Goal: Information Seeking & Learning: Learn about a topic

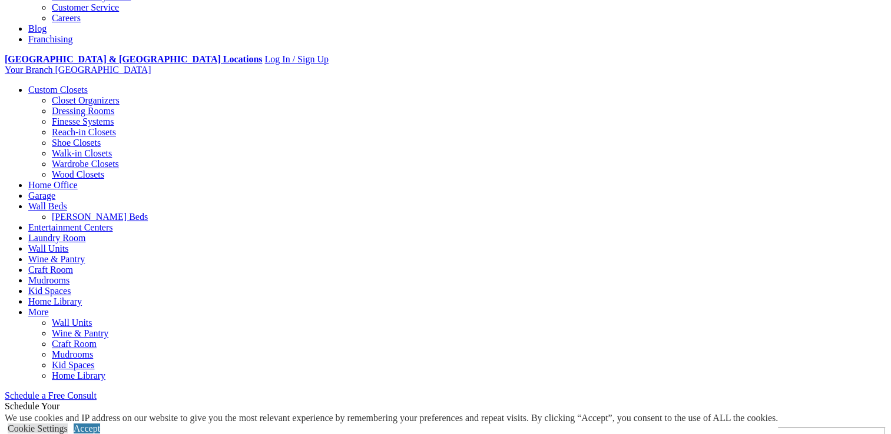
scroll to position [431, 0]
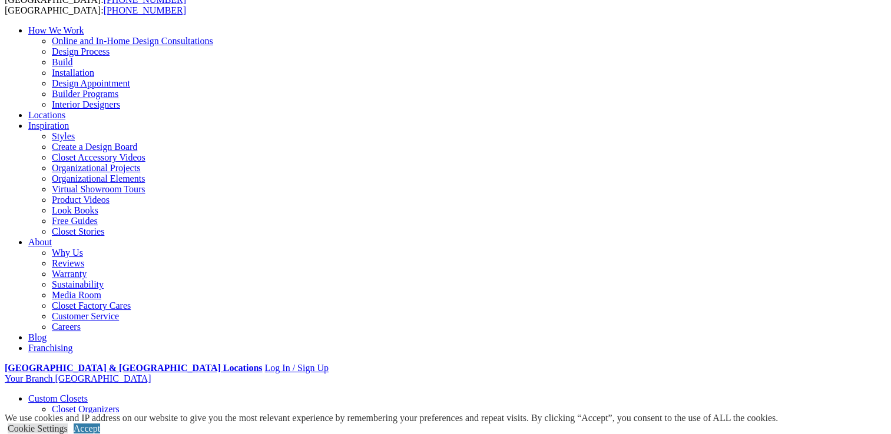
scroll to position [94, 0]
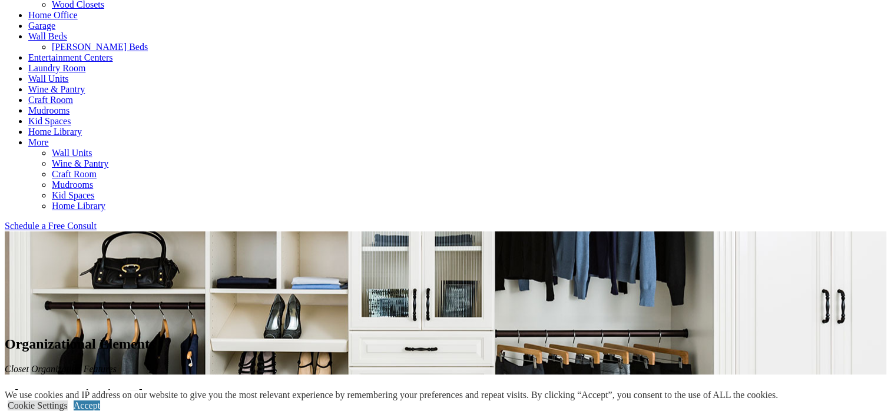
scroll to position [596, 0]
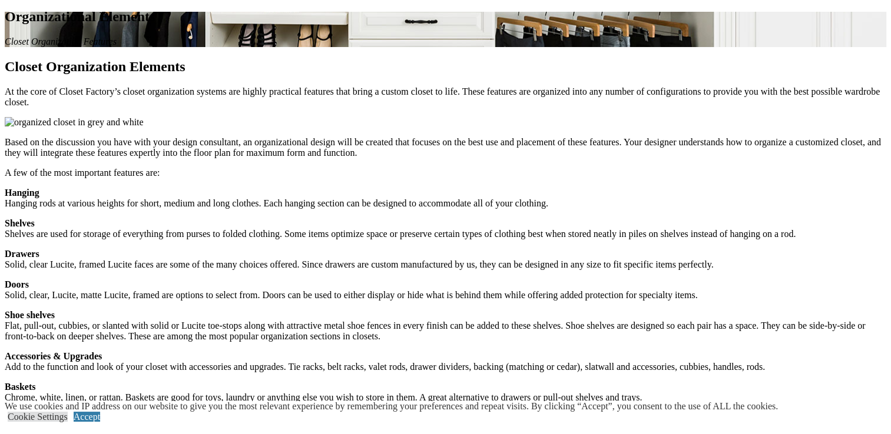
scroll to position [958, 0]
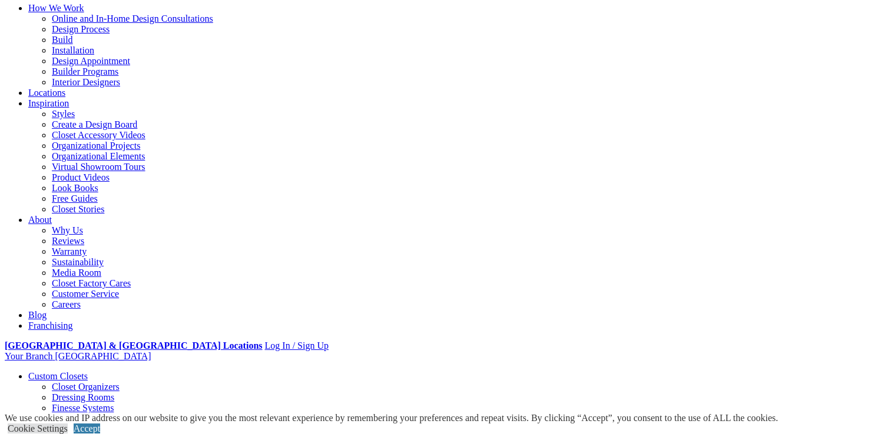
scroll to position [118, 0]
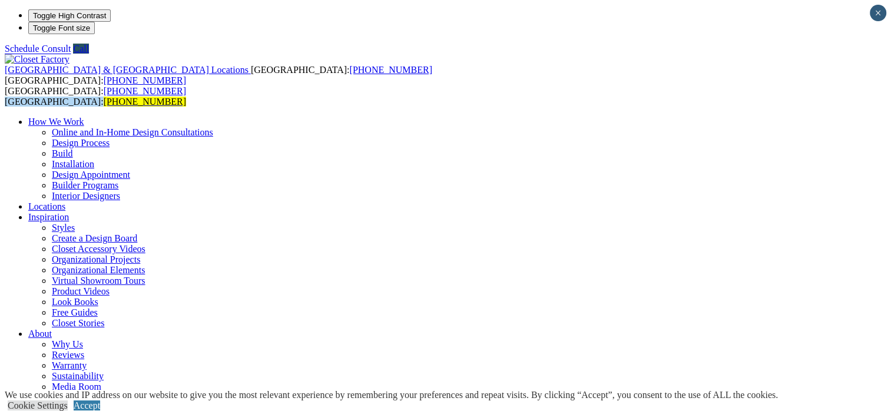
drag, startPoint x: 347, startPoint y: 141, endPoint x: 352, endPoint y: 138, distance: 6.1
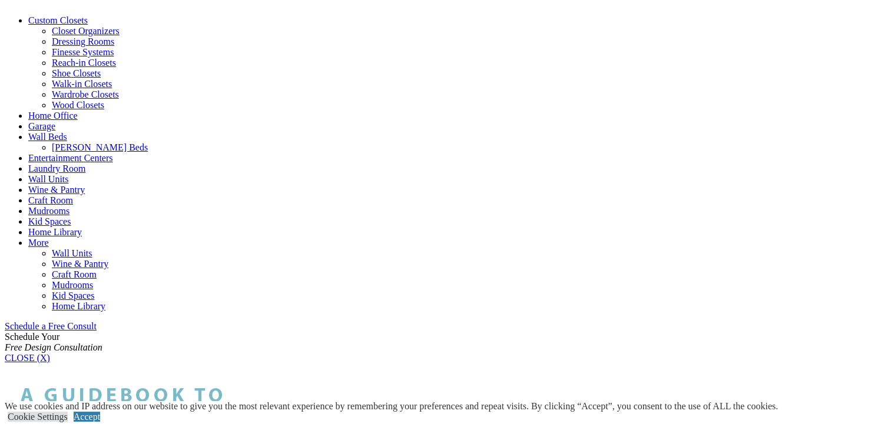
scroll to position [427, 0]
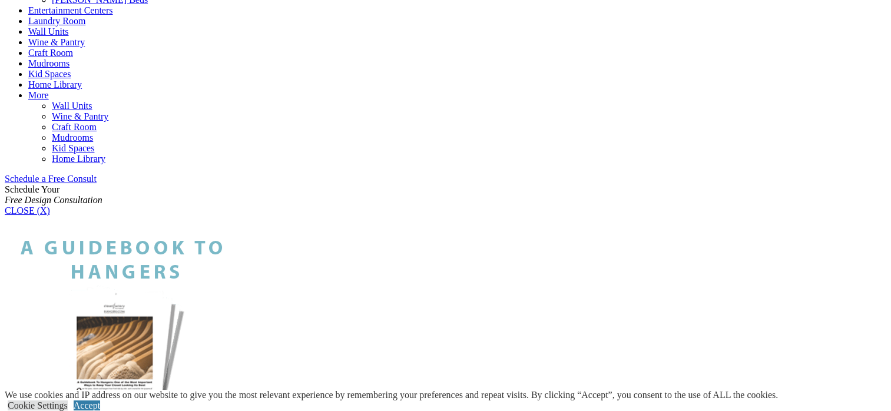
click at [68, 36] on link "Wall Units" at bounding box center [48, 31] width 40 height 10
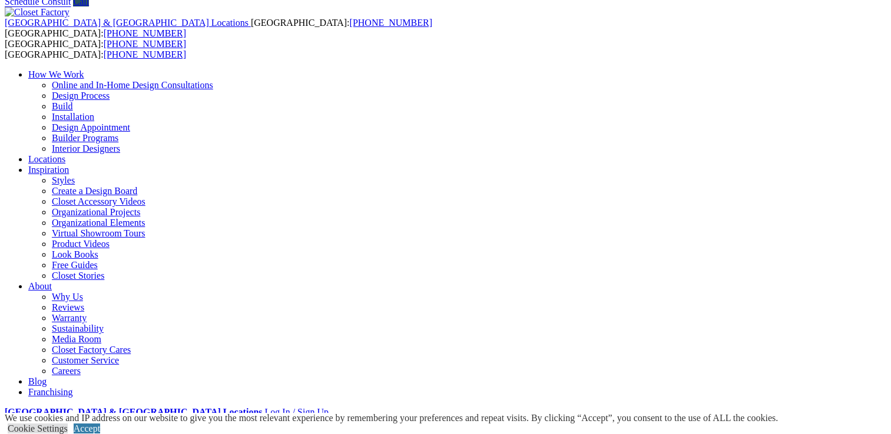
scroll to position [24, 0]
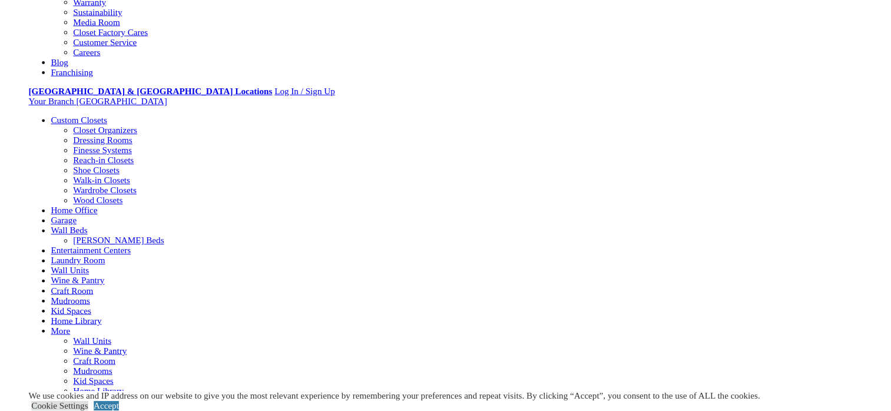
scroll to position [358, 0]
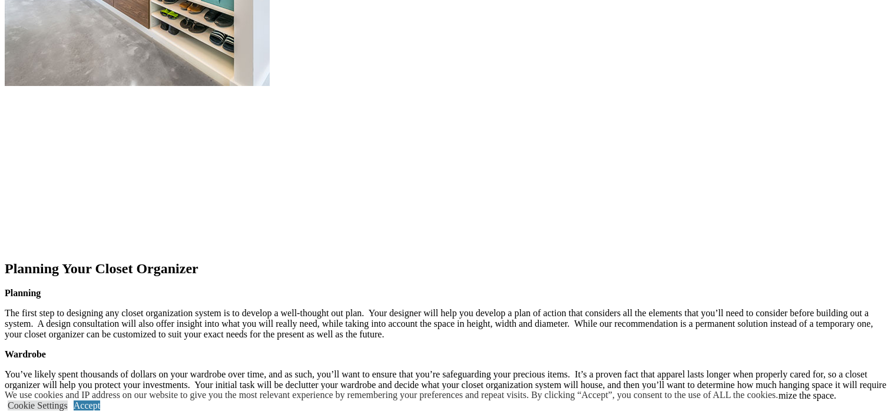
scroll to position [1292, 0]
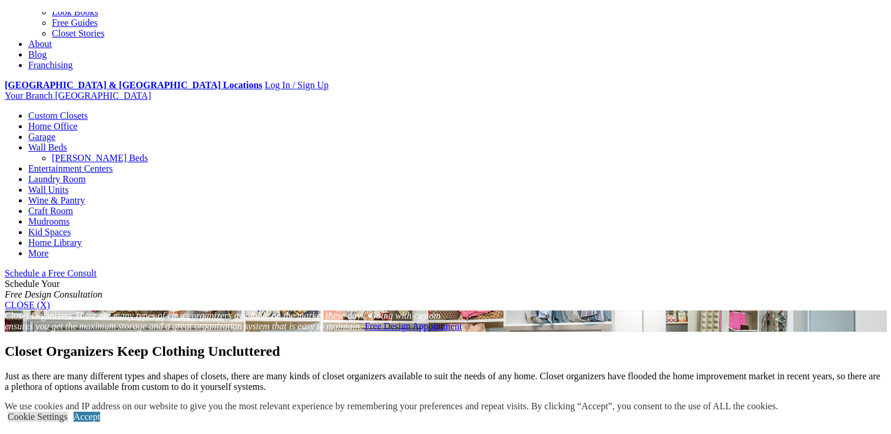
scroll to position [0, 0]
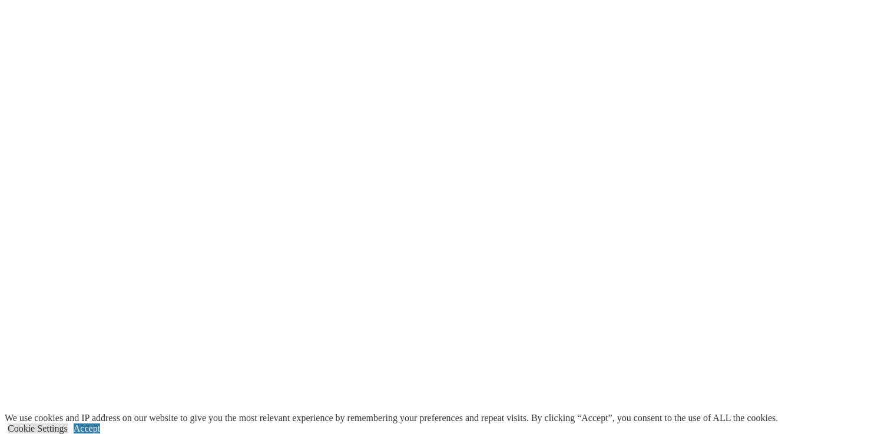
scroll to position [1913, 0]
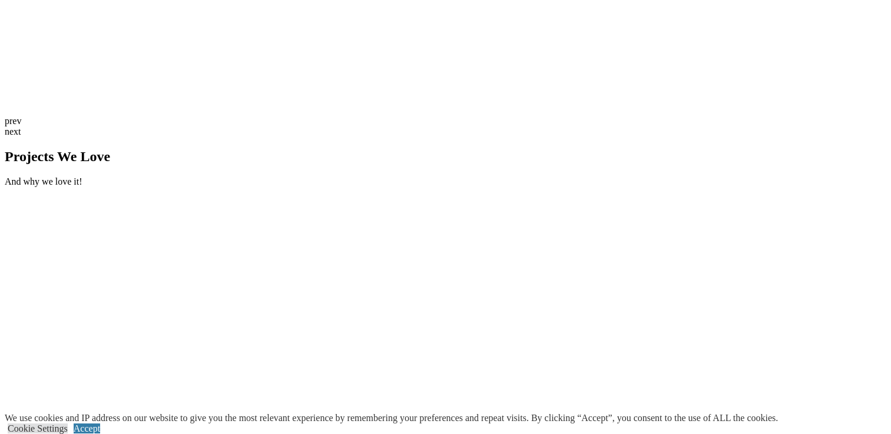
scroll to position [2776, 0]
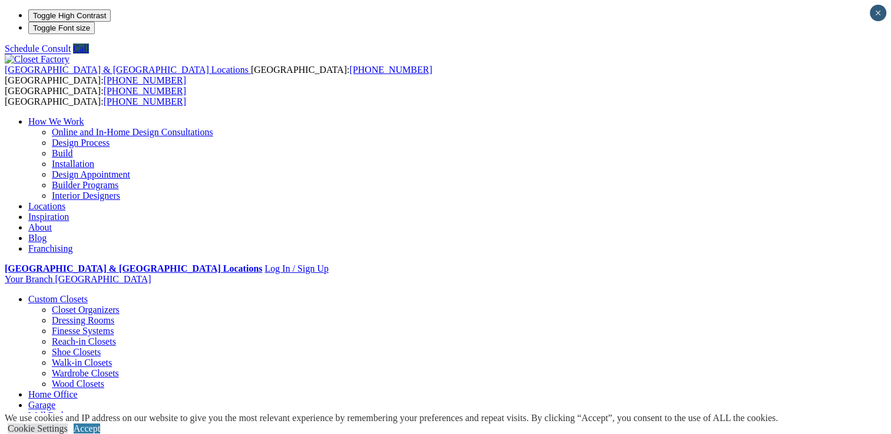
click at [57, 347] on link "Shoe Closets" at bounding box center [76, 352] width 49 height 10
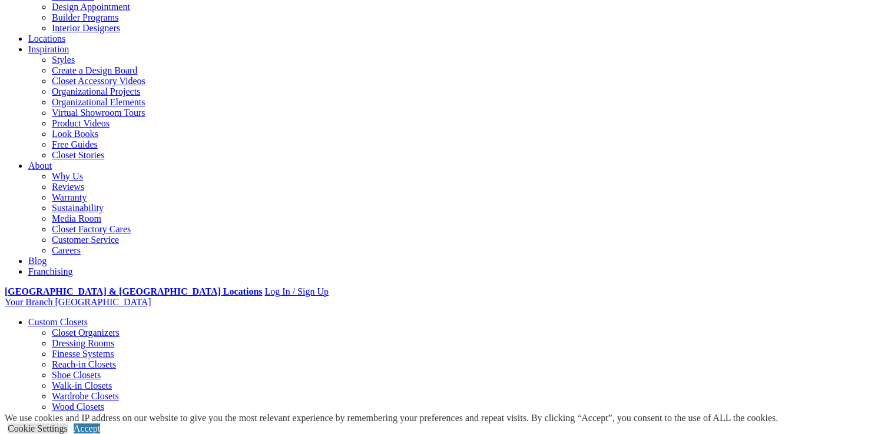
scroll to position [172, 0]
